Goal: Task Accomplishment & Management: Manage account settings

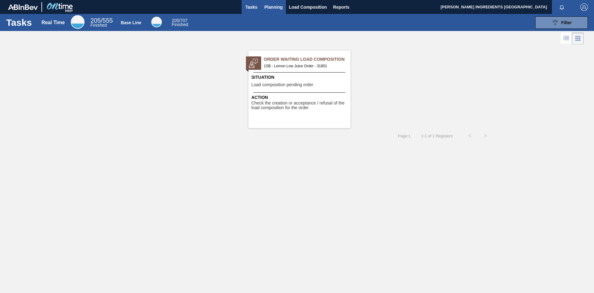
click at [275, 5] on span "Planning" at bounding box center [274, 6] width 18 height 7
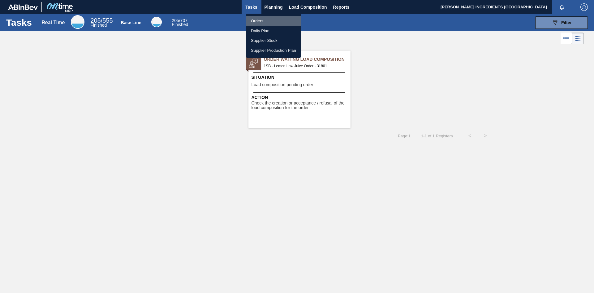
click at [255, 22] on li "Orders" at bounding box center [273, 21] width 55 height 10
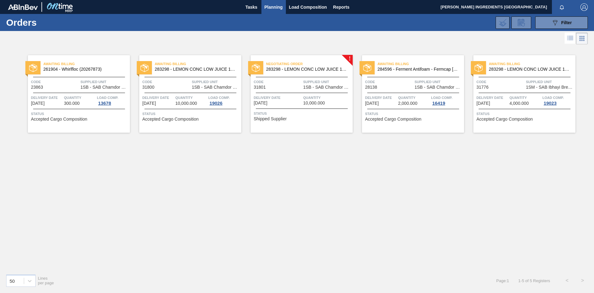
click at [324, 68] on span "283298 - LEMON CONC LOW JUICE 1000KG" at bounding box center [307, 69] width 82 height 5
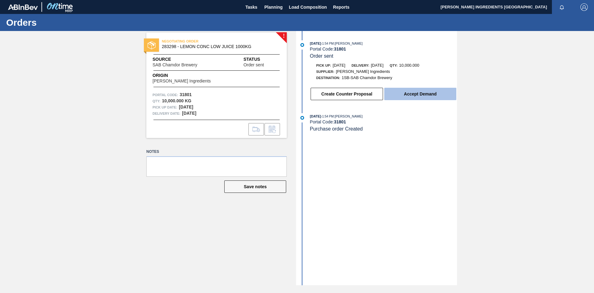
click at [424, 92] on button "Accept Demand" at bounding box center [421, 94] width 72 height 12
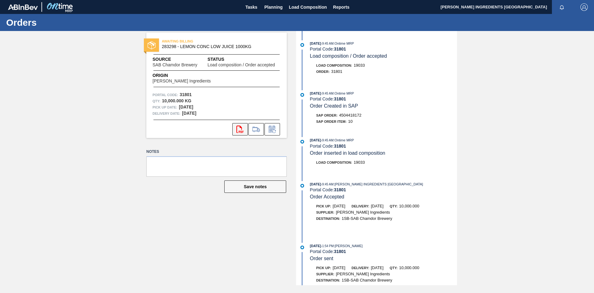
click at [238, 133] on icon "svg{fill:#ff0000}" at bounding box center [240, 128] width 7 height 7
